Goal: Check status

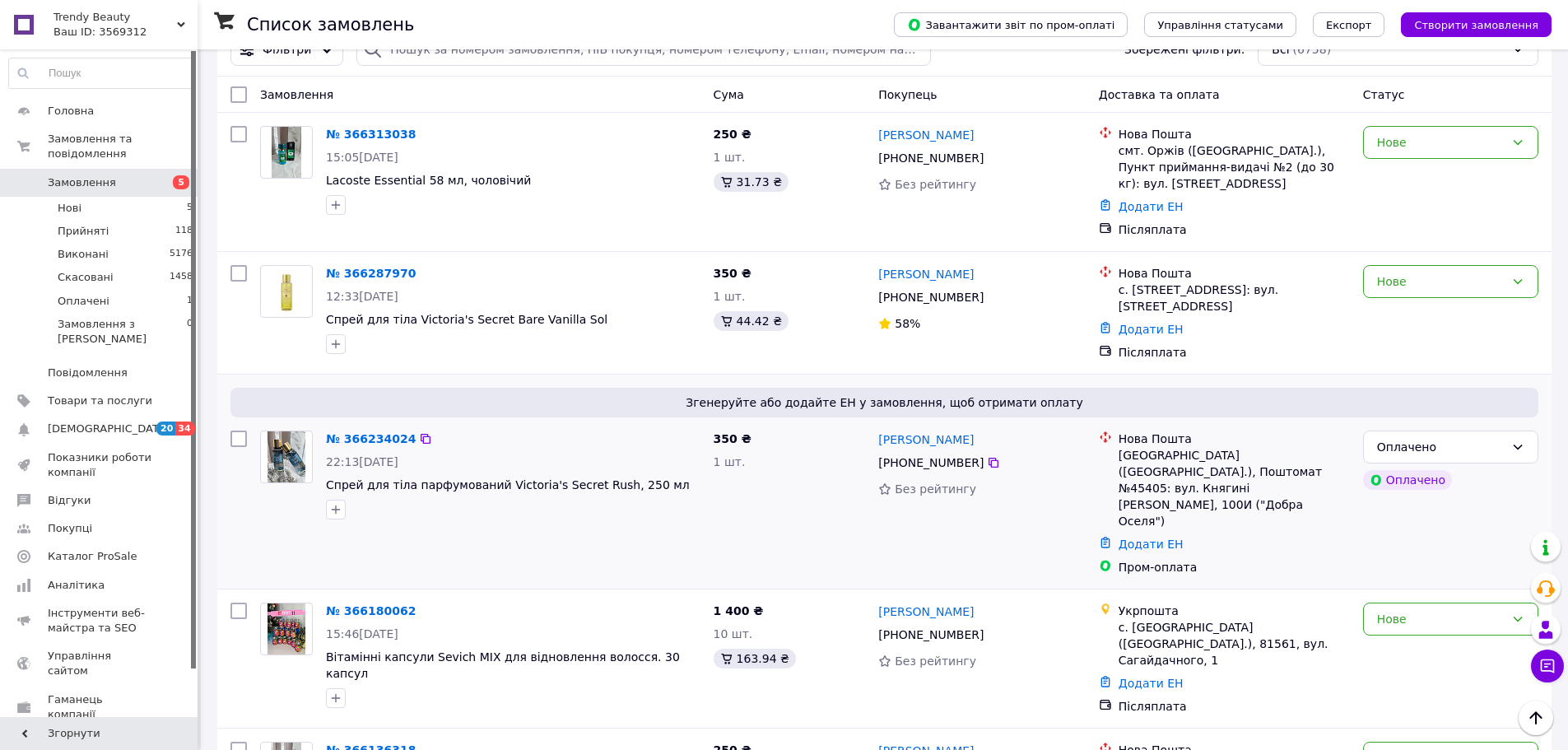
scroll to position [82, 0]
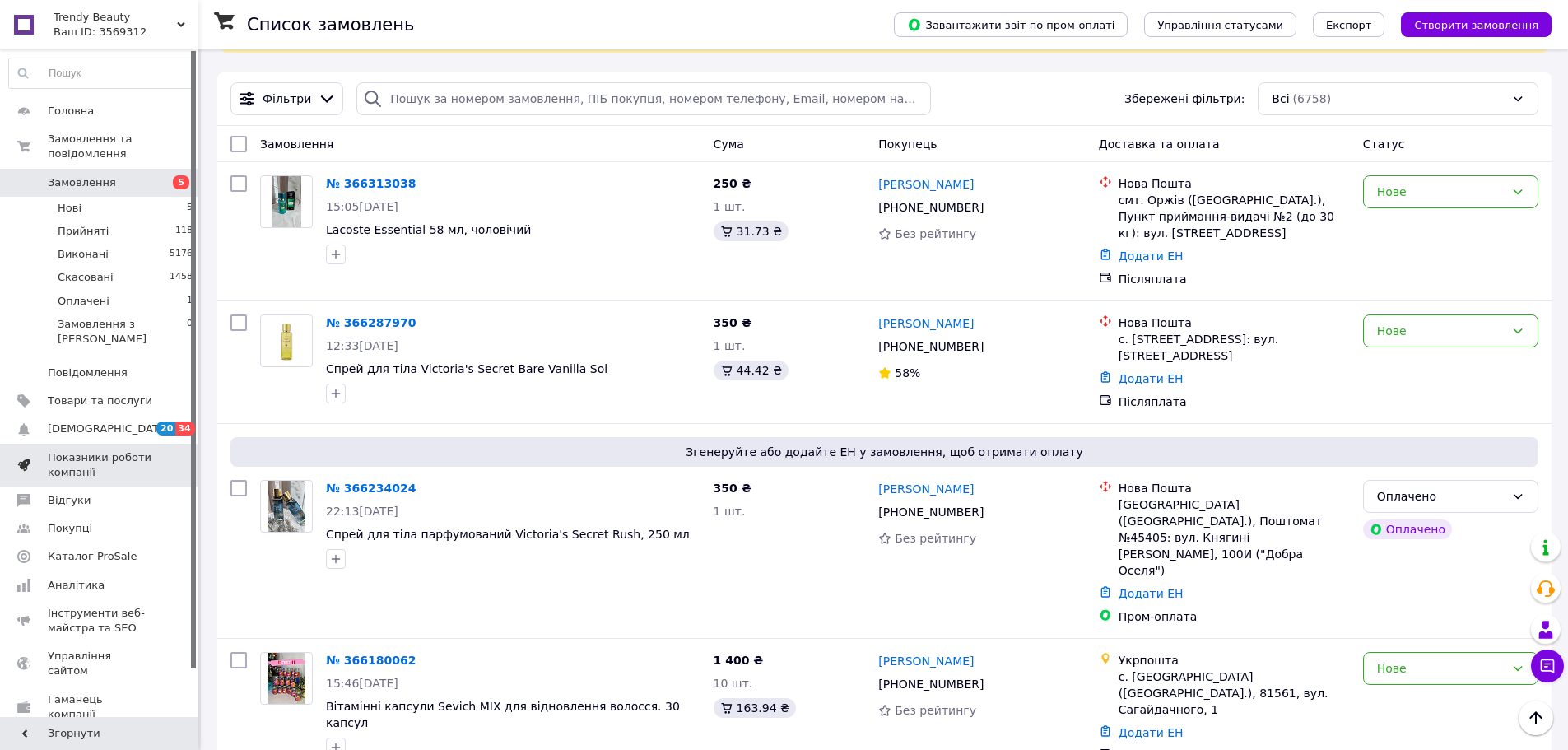
click at [142, 450] on span "Показники роботи компанії" at bounding box center [100, 465] width 104 height 30
